Goal: Obtain resource: Obtain resource

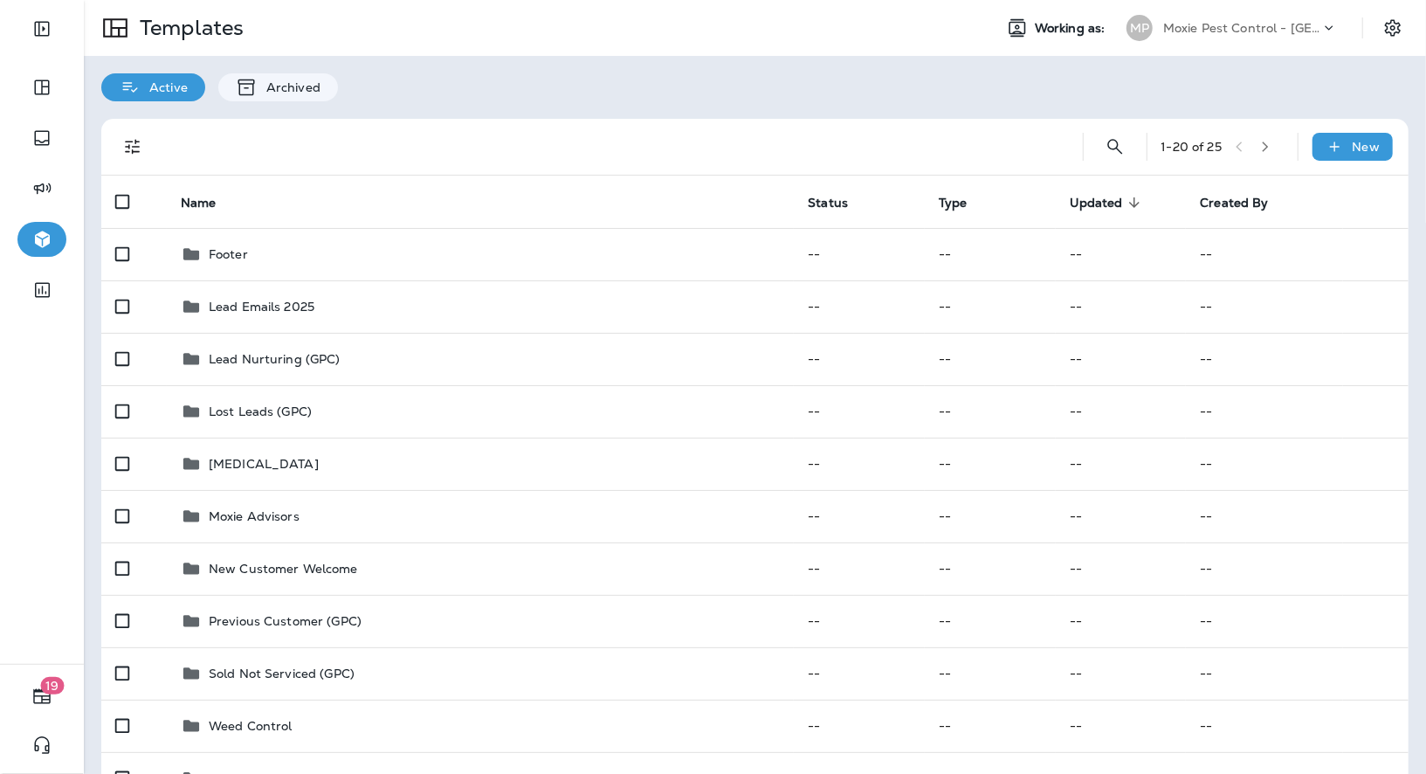
click at [1212, 25] on p "Moxie Pest Control - [GEOGRAPHIC_DATA]" at bounding box center [1241, 28] width 157 height 14
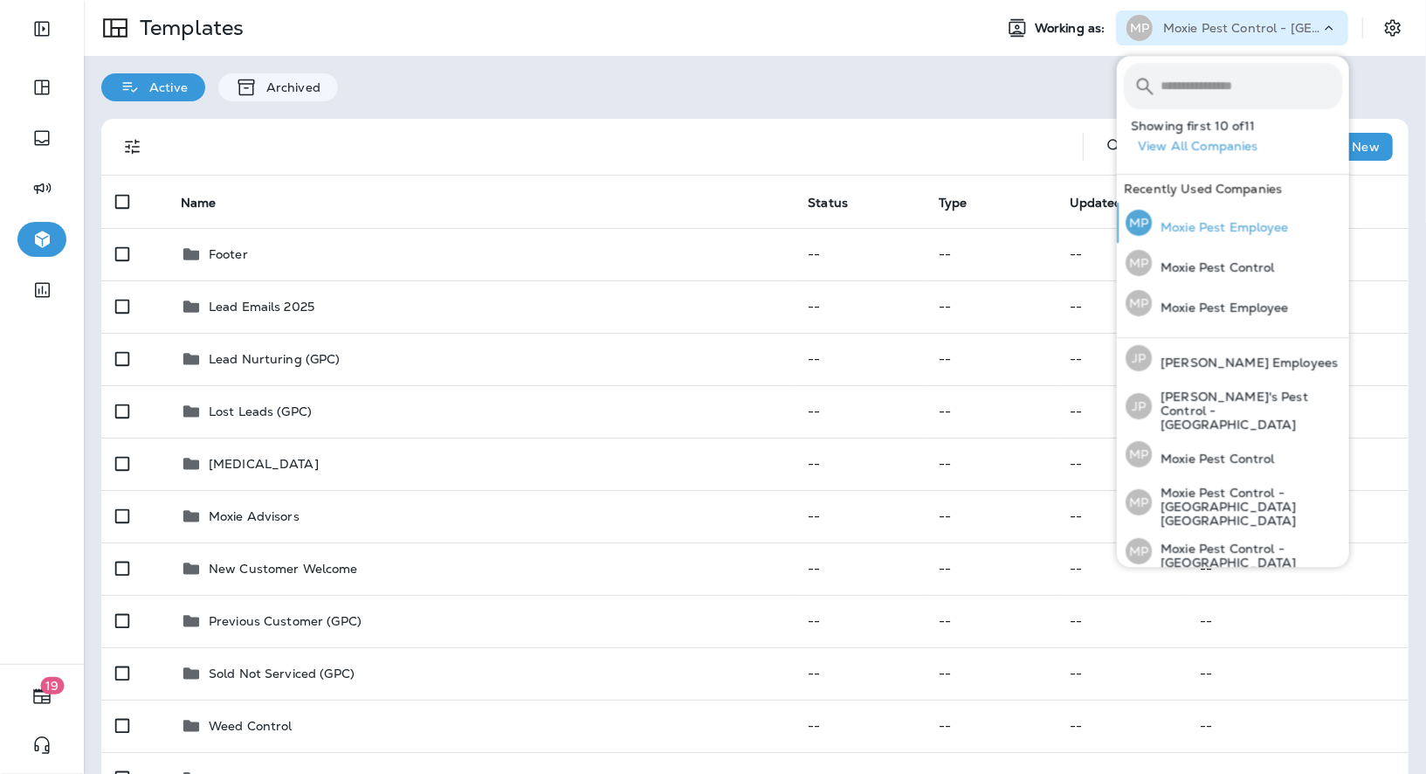
click at [1213, 229] on p "Moxie Pest Employee" at bounding box center [1220, 227] width 137 height 14
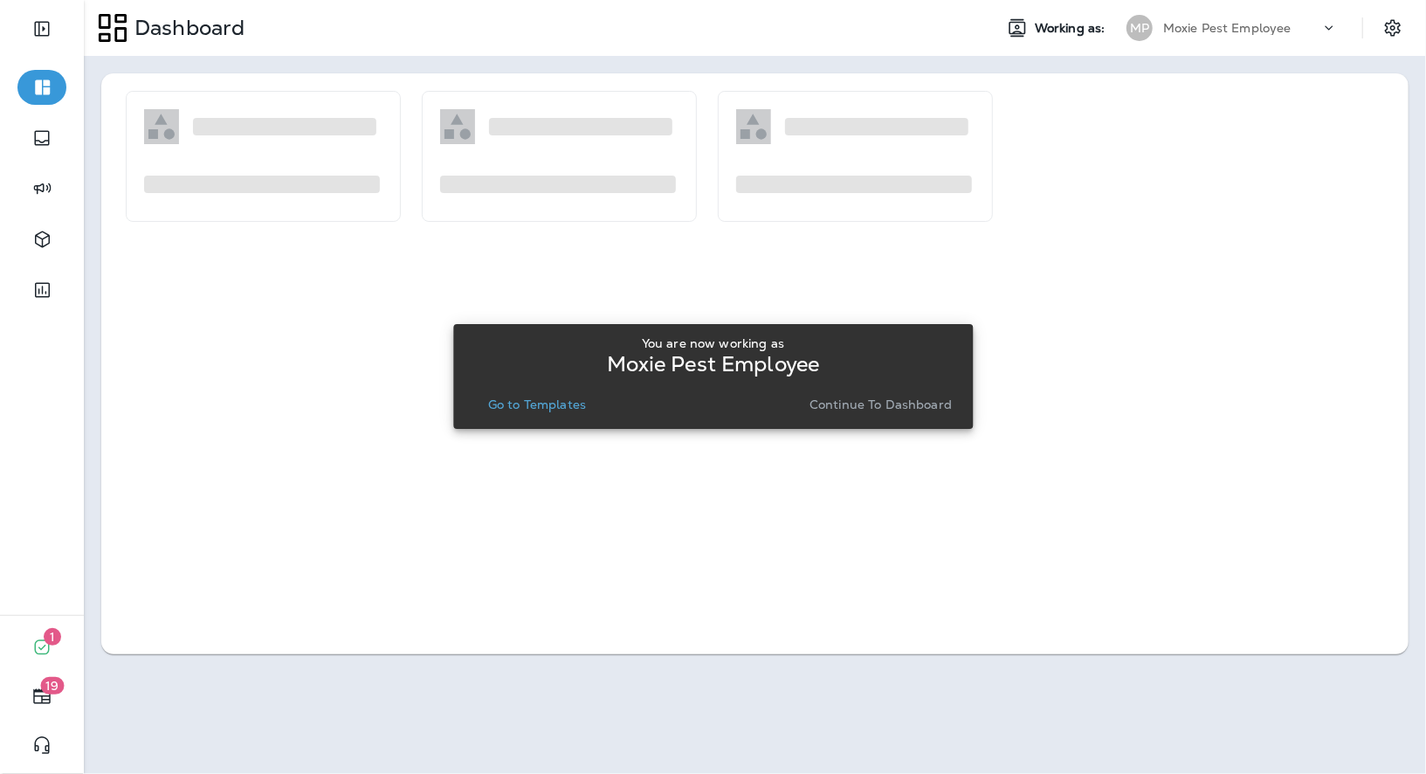
click at [529, 404] on p "Go to Templates" at bounding box center [537, 404] width 98 height 14
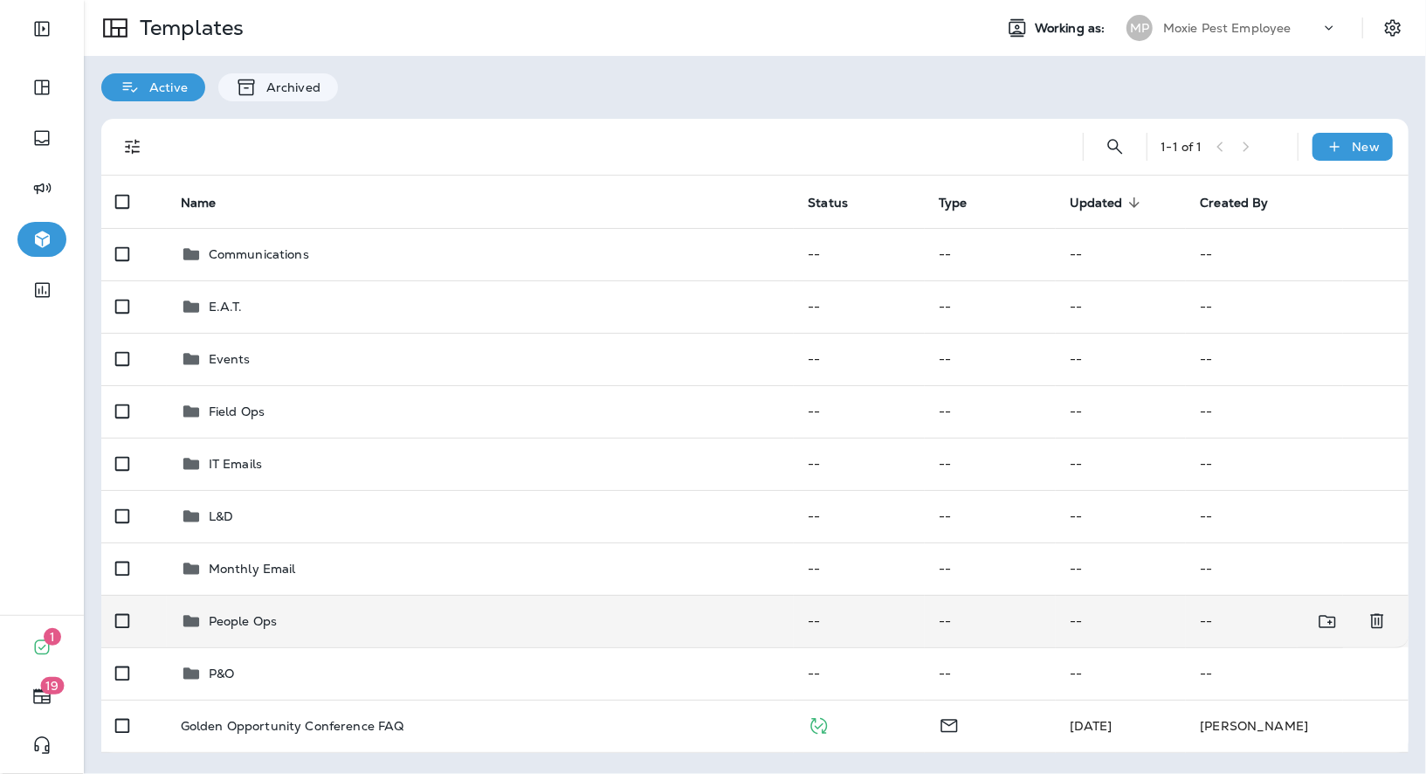
click at [239, 622] on p "People Ops" at bounding box center [243, 621] width 68 height 14
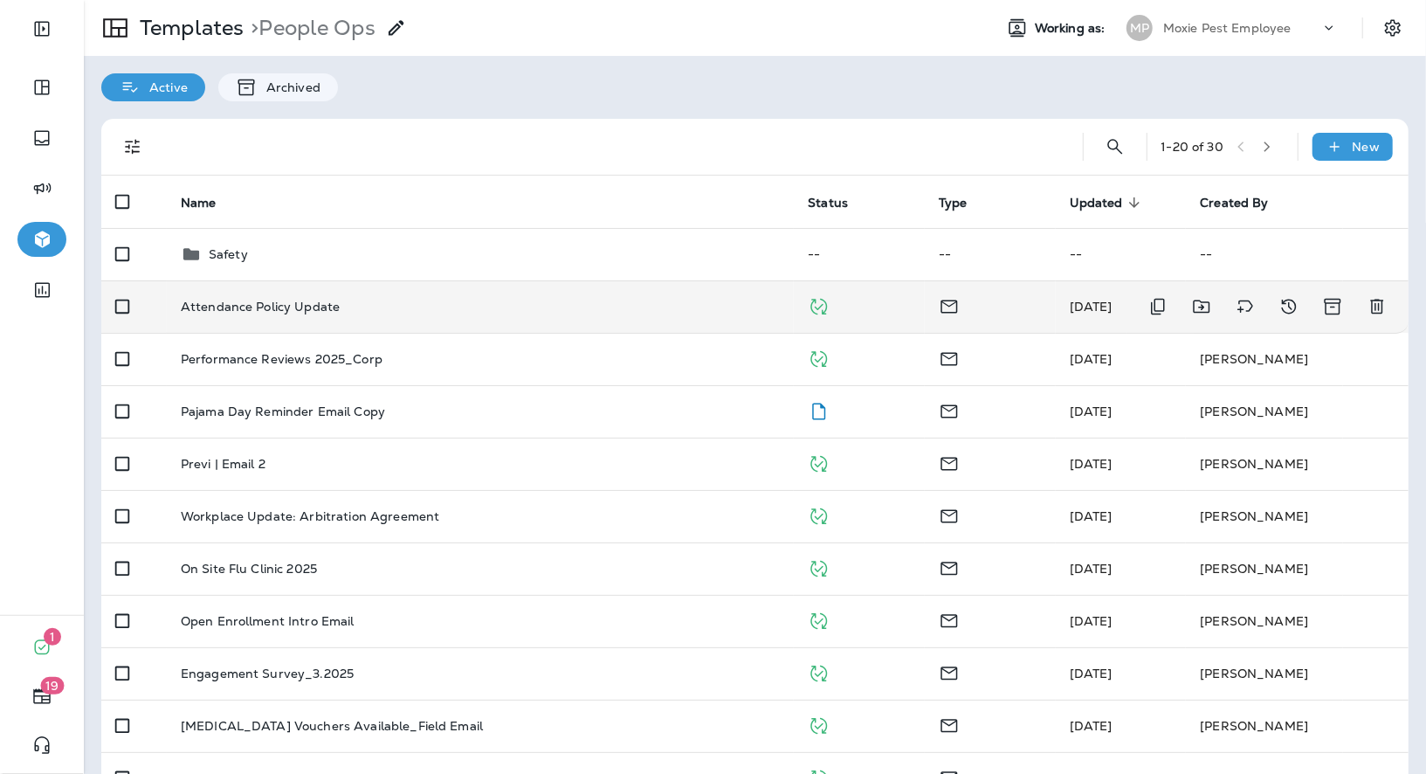
click at [304, 309] on p "Attendance Policy Update" at bounding box center [260, 306] width 159 height 14
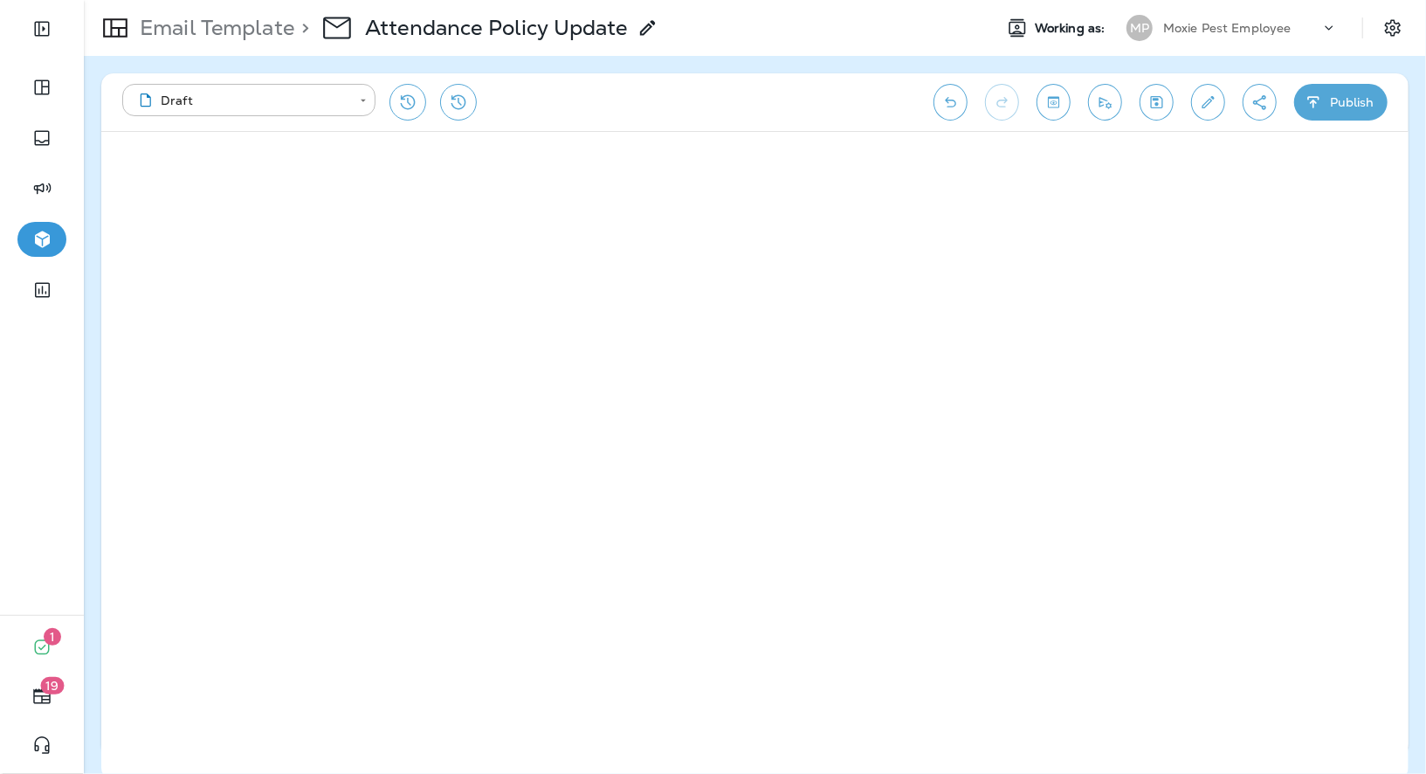
click at [1160, 110] on button "Save" at bounding box center [1156, 102] width 34 height 37
